Goal: Book appointment/travel/reservation

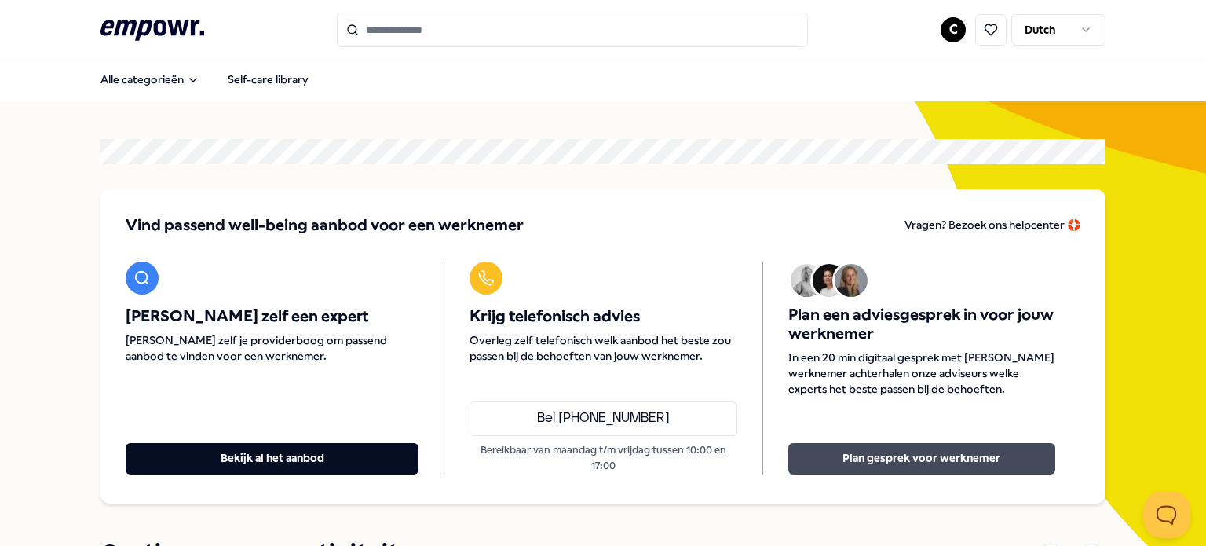
click at [872, 458] on button "Plan gesprek voor werknemer" at bounding box center [921, 458] width 267 height 31
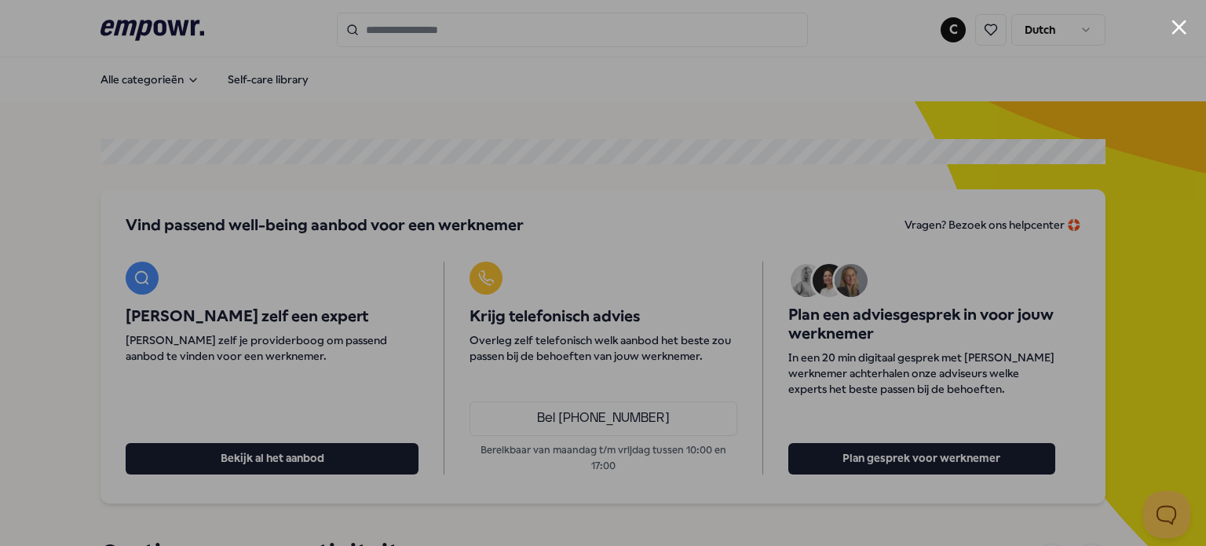
click at [1188, 30] on div at bounding box center [603, 273] width 1206 height 546
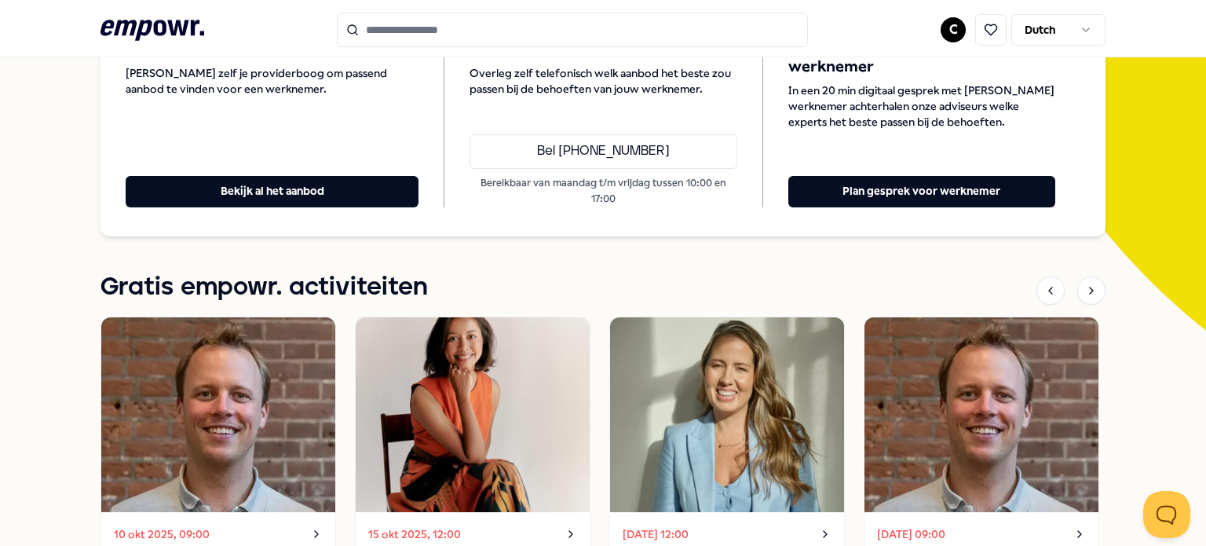
scroll to position [135, 0]
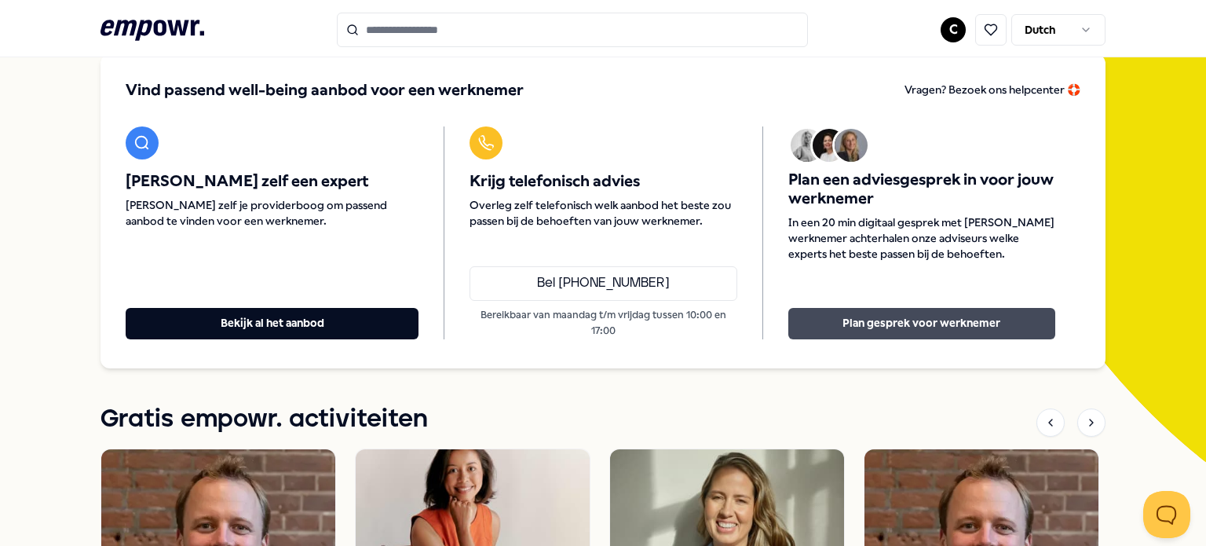
click at [924, 323] on button "Plan gesprek voor werknemer" at bounding box center [921, 323] width 267 height 31
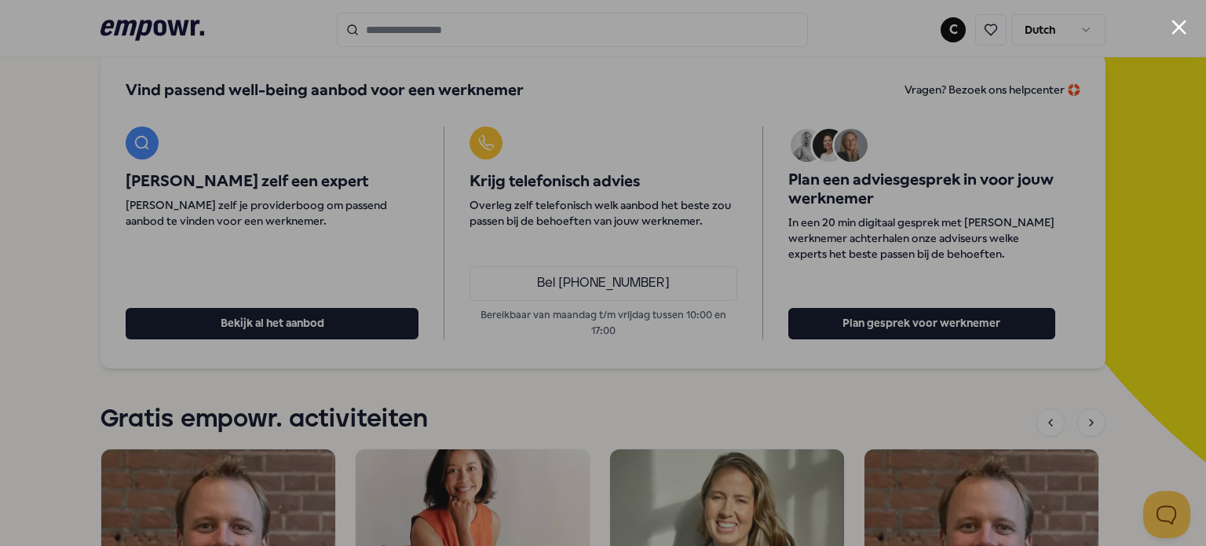
click at [1180, 33] on button "Close modal" at bounding box center [1178, 27] width 15 height 15
